Goal: Consume media (video, audio): Consume media (video, audio)

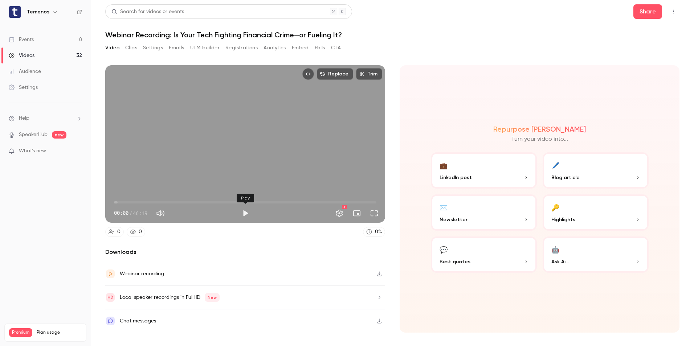
click at [179, 9] on button "Play" at bounding box center [245, 213] width 15 height 15
click at [179, 9] on button "Pause" at bounding box center [245, 213] width 15 height 15
click at [179, 9] on button "Play" at bounding box center [245, 213] width 15 height 15
click at [179, 9] on button "Pause" at bounding box center [245, 213] width 15 height 15
click at [179, 9] on button "Play" at bounding box center [245, 213] width 15 height 15
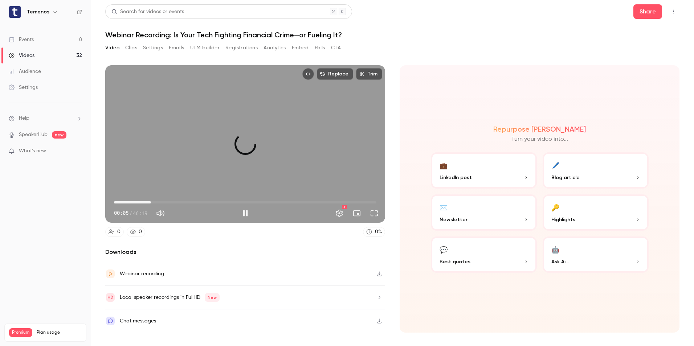
click at [151, 9] on span "06:32" at bounding box center [245, 203] width 262 height 12
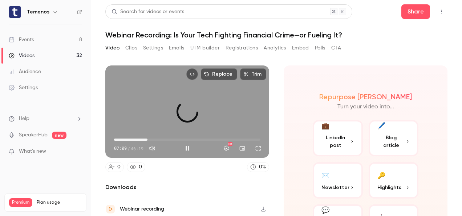
click at [147, 9] on span "10:32" at bounding box center [187, 140] width 146 height 12
click at [179, 9] on button "Pause" at bounding box center [187, 148] width 15 height 15
click at [179, 9] on button "Play" at bounding box center [187, 148] width 15 height 15
click at [179, 9] on button "Pause" at bounding box center [187, 148] width 15 height 15
click at [179, 9] on button "Play" at bounding box center [187, 148] width 15 height 15
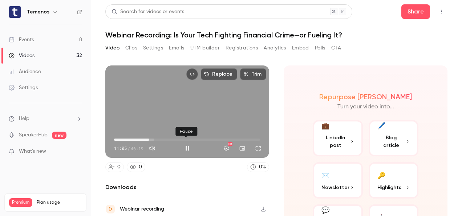
click at [179, 9] on button "Pause" at bounding box center [187, 148] width 15 height 15
click at [179, 9] on button "Play" at bounding box center [187, 148] width 15 height 15
click at [179, 9] on button "Pause" at bounding box center [187, 148] width 15 height 15
click at [179, 9] on button "Play" at bounding box center [187, 148] width 15 height 15
click at [179, 9] on button "Pause" at bounding box center [187, 148] width 15 height 15
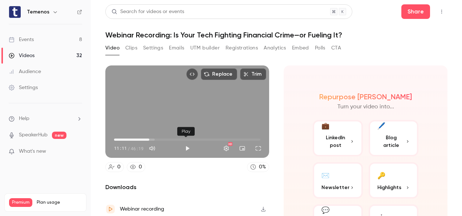
click at [179, 9] on button "Play" at bounding box center [187, 148] width 15 height 15
click at [179, 9] on button "Pause" at bounding box center [187, 148] width 15 height 15
click at [179, 9] on button "Play" at bounding box center [187, 148] width 15 height 15
click at [149, 9] on span "11:15" at bounding box center [149, 139] width 2 height 2
click at [179, 9] on button "Pause" at bounding box center [187, 148] width 15 height 15
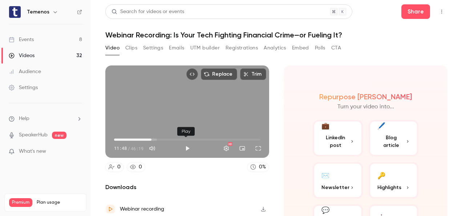
click at [179, 9] on button "Play" at bounding box center [187, 148] width 15 height 15
click at [179, 9] on button "Pause" at bounding box center [187, 148] width 15 height 15
click at [179, 9] on button "Play" at bounding box center [187, 148] width 15 height 15
click at [179, 9] on button "Pause" at bounding box center [187, 148] width 15 height 15
click at [179, 9] on button "Play" at bounding box center [187, 148] width 15 height 15
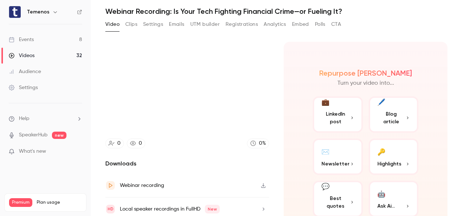
scroll to position [25, 0]
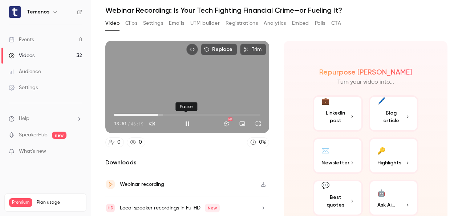
click at [179, 9] on button "Pause" at bounding box center [187, 123] width 15 height 15
click at [179, 9] on button "Play" at bounding box center [187, 123] width 15 height 15
click at [157, 9] on span "14:01" at bounding box center [158, 115] width 2 height 2
click at [157, 9] on span "13:49" at bounding box center [157, 115] width 2 height 2
click at [156, 9] on span "13:50" at bounding box center [157, 115] width 2 height 2
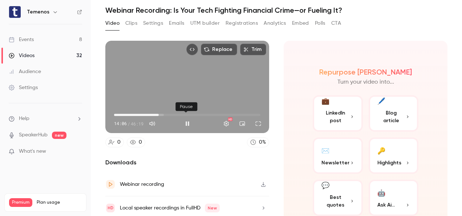
click at [179, 9] on button "Pause" at bounding box center [187, 123] width 15 height 15
click at [179, 9] on button "Play" at bounding box center [187, 123] width 15 height 15
click at [158, 9] on span "14:07" at bounding box center [159, 115] width 2 height 2
click at [179, 9] on button "Pause" at bounding box center [187, 123] width 15 height 15
click at [179, 9] on button "Play" at bounding box center [187, 123] width 15 height 15
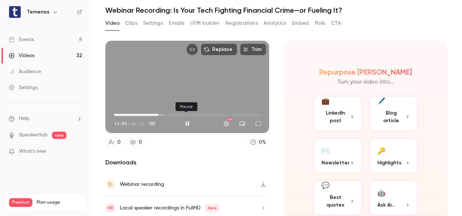
click at [179, 9] on button "Pause" at bounding box center [187, 123] width 15 height 15
click at [179, 9] on button "Play" at bounding box center [187, 123] width 15 height 15
click at [179, 9] on button "Pause" at bounding box center [187, 123] width 15 height 15
click at [179, 9] on button "Play" at bounding box center [187, 123] width 15 height 15
click at [179, 9] on button "Pause" at bounding box center [187, 123] width 15 height 15
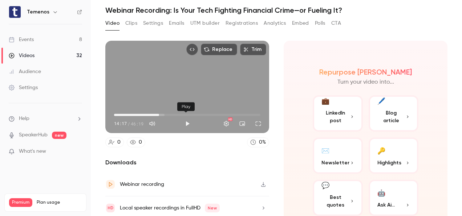
click at [179, 9] on button "Play" at bounding box center [187, 123] width 15 height 15
click at [158, 9] on span "14:03" at bounding box center [158, 115] width 2 height 2
click at [179, 9] on button "Pause" at bounding box center [187, 123] width 15 height 15
click at [179, 9] on button "Play" at bounding box center [187, 123] width 15 height 15
click at [158, 9] on span "14:04" at bounding box center [158, 115] width 2 height 2
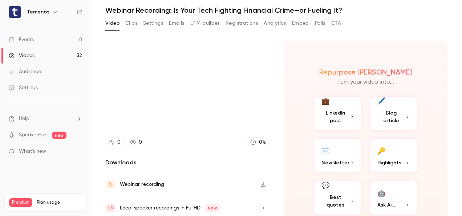
click at [179, 9] on video at bounding box center [187, 87] width 164 height 92
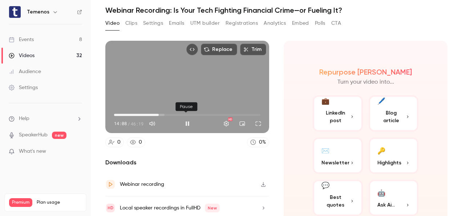
click at [179, 9] on button "Pause" at bounding box center [187, 123] width 15 height 15
click at [179, 9] on button "Settings" at bounding box center [226, 123] width 15 height 15
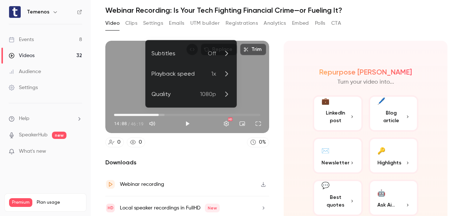
click at [179, 9] on icon at bounding box center [226, 53] width 9 height 9
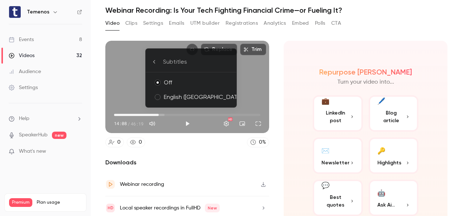
click at [175, 9] on div "English ([GEOGRAPHIC_DATA])" at bounding box center [197, 97] width 67 height 9
click at [179, 9] on div at bounding box center [231, 108] width 462 height 216
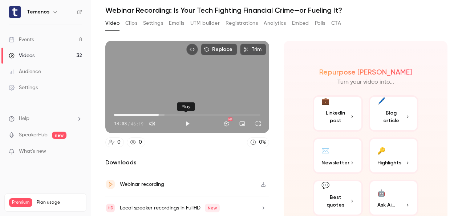
click at [179, 9] on button "Play" at bounding box center [187, 123] width 15 height 15
click at [179, 9] on button "Pause" at bounding box center [187, 123] width 15 height 15
click at [179, 9] on button "Play" at bounding box center [187, 123] width 15 height 15
click at [179, 9] on button "Pause" at bounding box center [187, 123] width 15 height 15
click at [179, 9] on button "Play" at bounding box center [187, 123] width 15 height 15
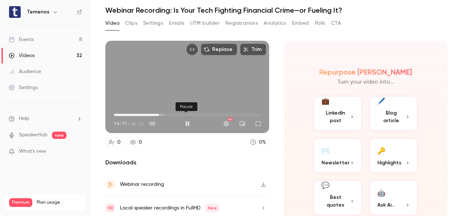
click at [179, 9] on button "Pause" at bounding box center [187, 123] width 15 height 15
click at [179, 9] on button "Play" at bounding box center [187, 123] width 15 height 15
click at [179, 9] on button "Pause" at bounding box center [187, 123] width 15 height 15
click at [179, 9] on button "Play" at bounding box center [187, 123] width 15 height 15
click at [158, 9] on span "14:17" at bounding box center [159, 115] width 2 height 2
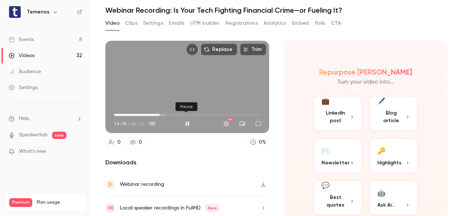
click at [179, 9] on button "Pause" at bounding box center [187, 123] width 15 height 15
click at [179, 9] on button "Play" at bounding box center [187, 123] width 15 height 15
click at [179, 9] on button "Pause" at bounding box center [187, 123] width 15 height 15
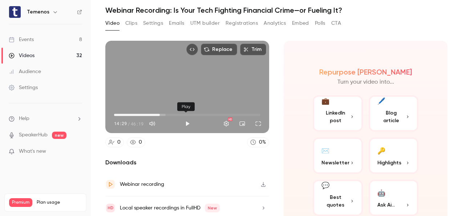
click at [179, 9] on button "Play" at bounding box center [187, 123] width 15 height 15
click at [179, 9] on button "Pause" at bounding box center [187, 123] width 15 height 15
click at [179, 9] on button "Play" at bounding box center [187, 123] width 15 height 15
click at [179, 9] on button "Pause" at bounding box center [187, 123] width 15 height 15
click at [179, 9] on button "Play" at bounding box center [187, 123] width 15 height 15
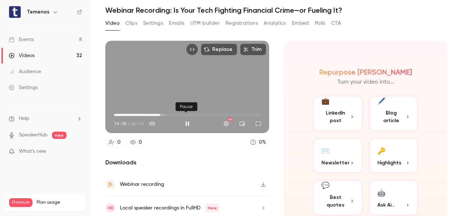
click at [179, 9] on button "Pause" at bounding box center [187, 123] width 15 height 15
click at [179, 9] on button "Play" at bounding box center [187, 123] width 15 height 15
click at [179, 9] on button "Pause" at bounding box center [187, 123] width 15 height 15
click at [179, 9] on button "Play" at bounding box center [187, 123] width 15 height 15
click at [179, 9] on button "Pause" at bounding box center [187, 123] width 15 height 15
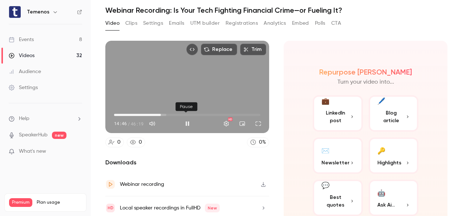
type input "*****"
